Goal: Ask a question

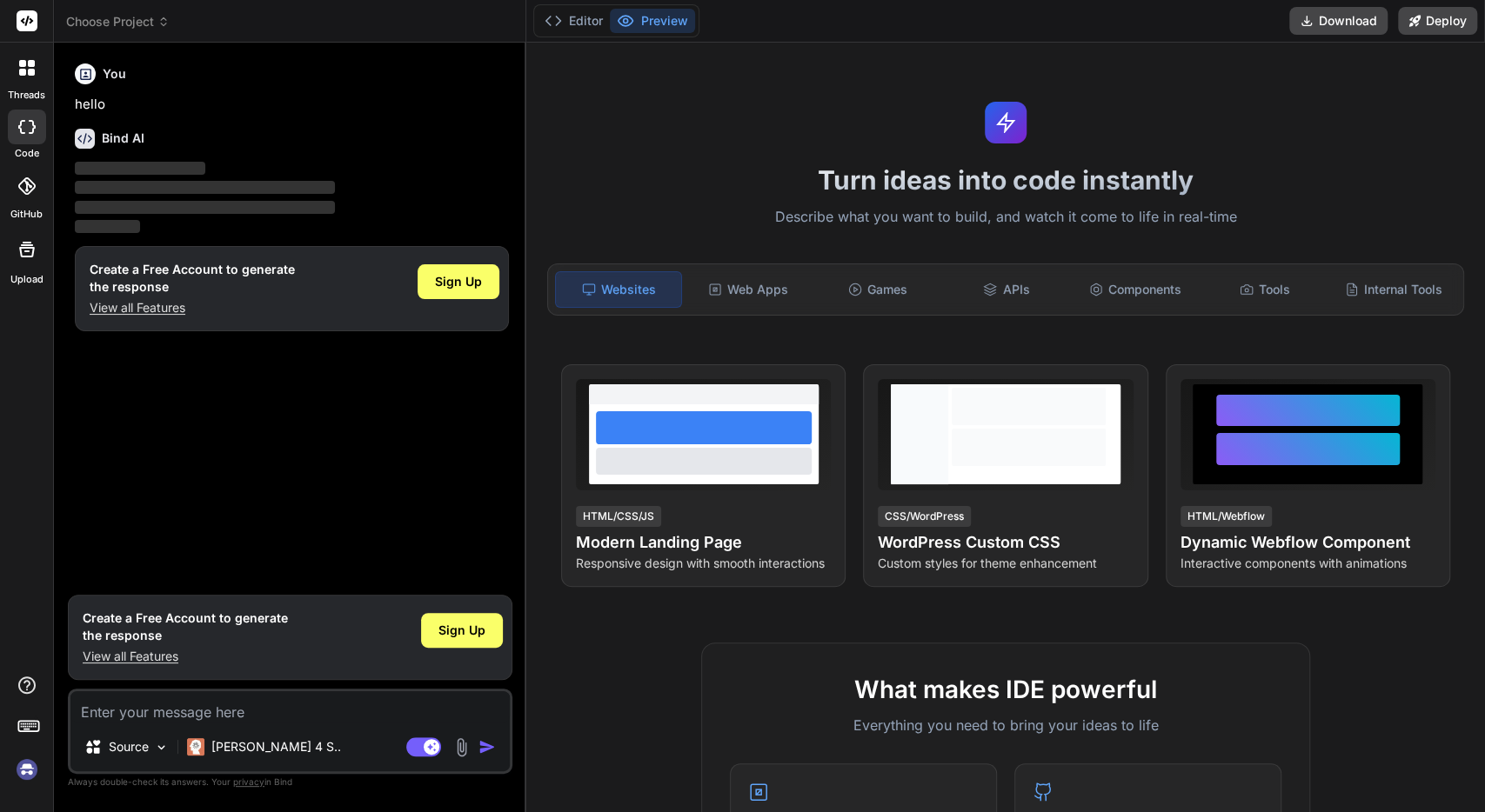
click at [26, 770] on img at bounding box center [27, 770] width 30 height 30
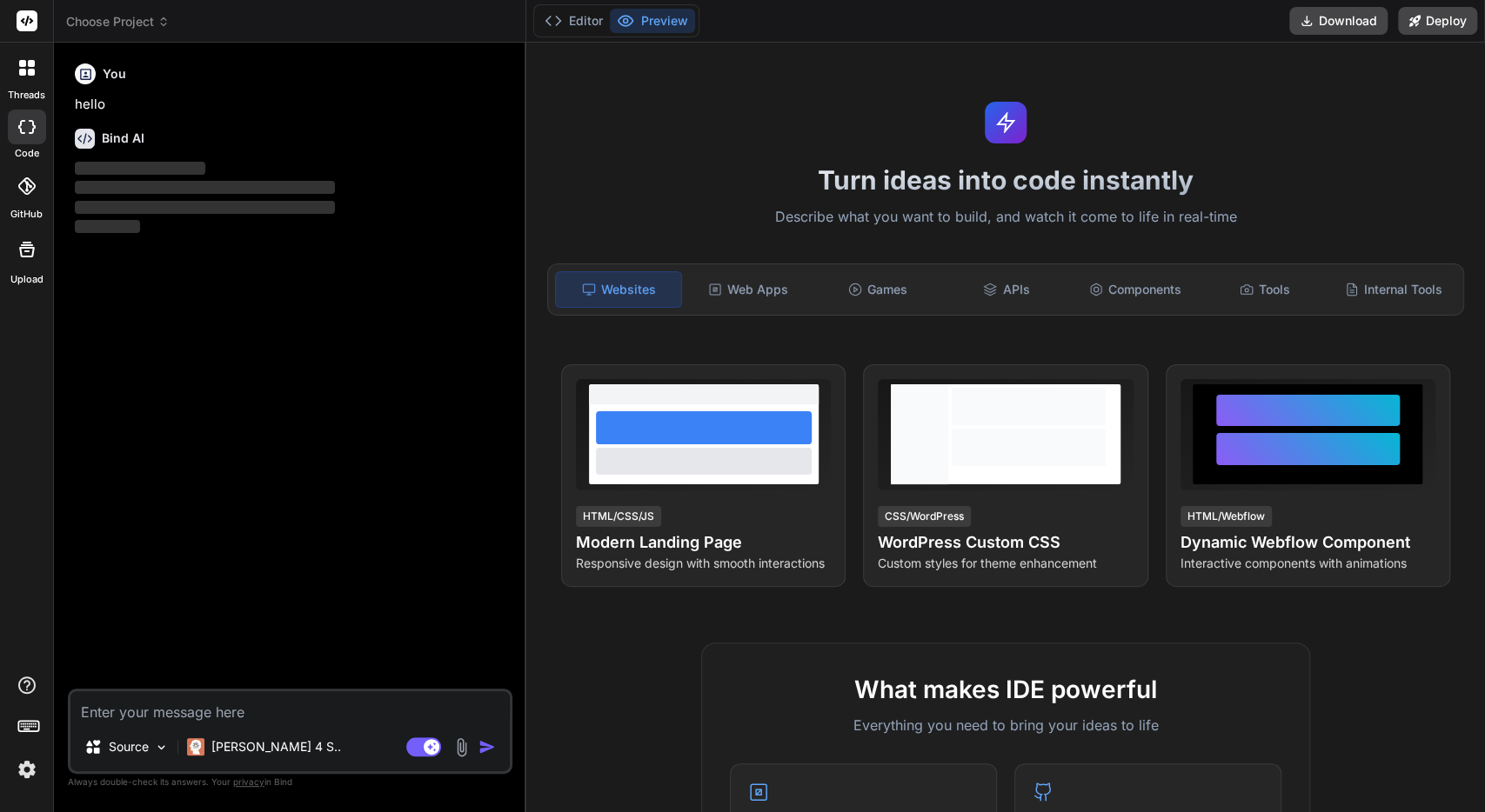
click at [31, 773] on img at bounding box center [27, 770] width 30 height 30
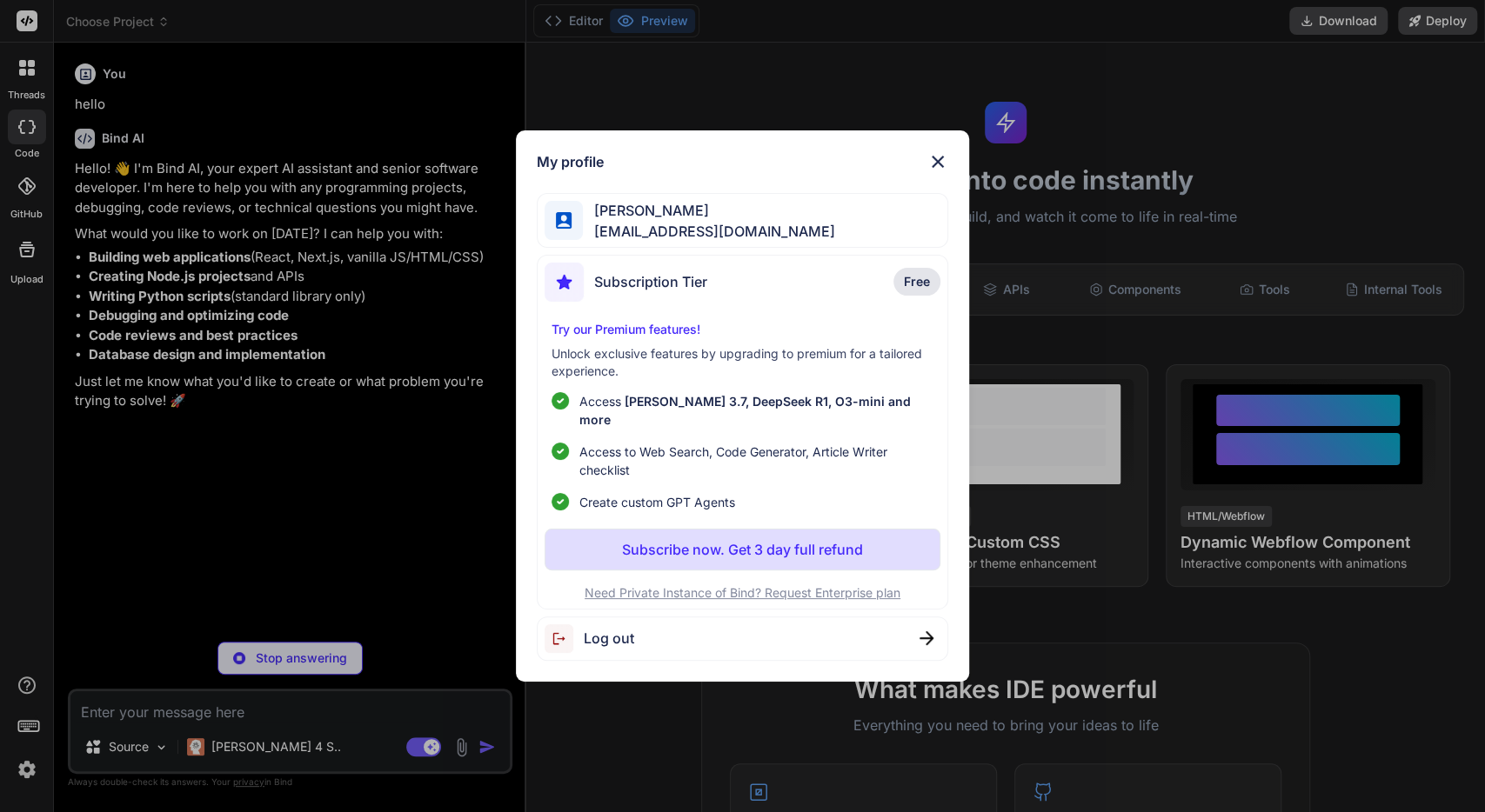
type textarea "x"
click at [630, 221] on span "Nick AL" at bounding box center [709, 210] width 252 height 21
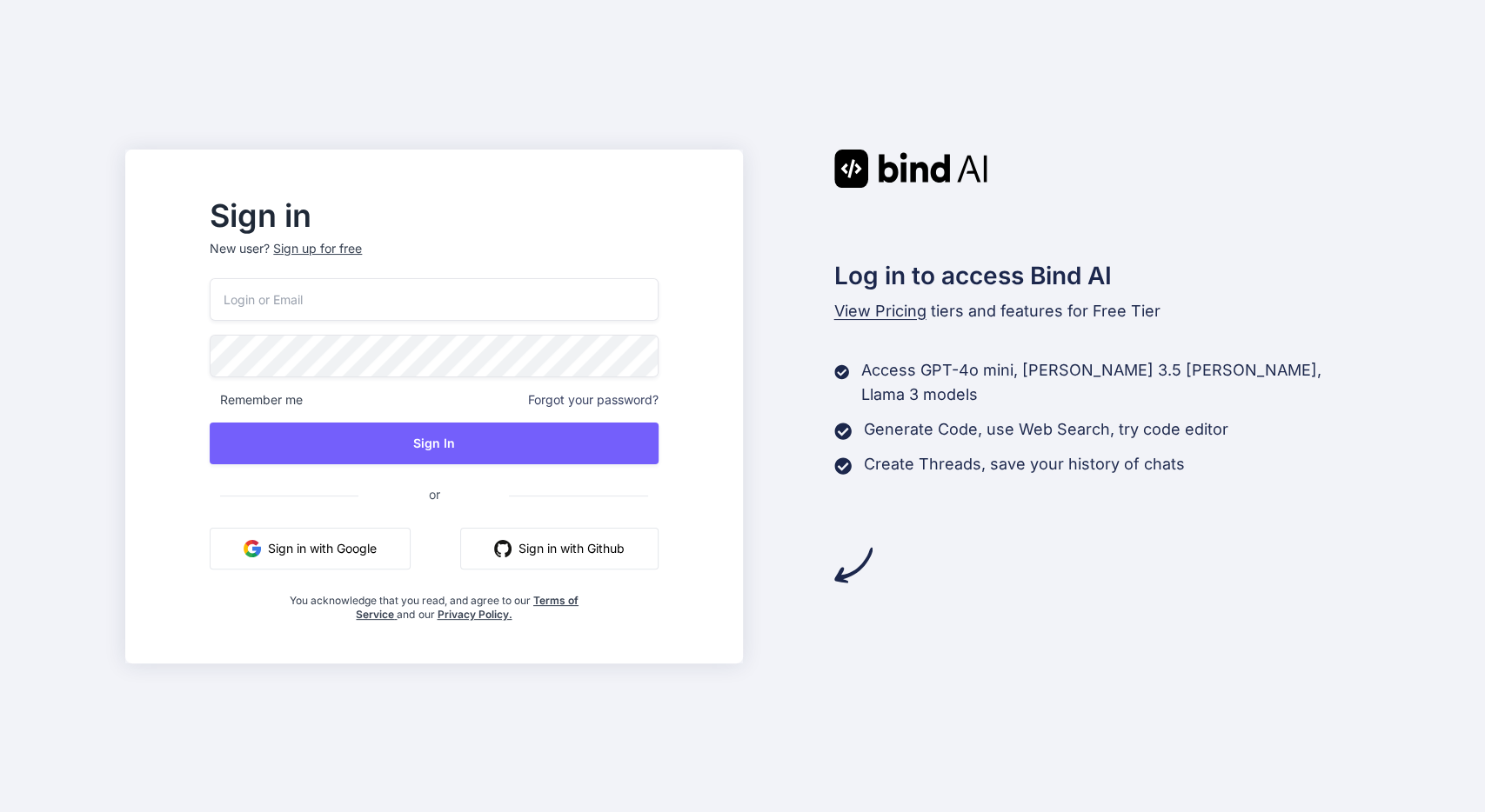
click at [388, 549] on button "Sign in with Google" at bounding box center [310, 548] width 201 height 41
